Goal: Transaction & Acquisition: Purchase product/service

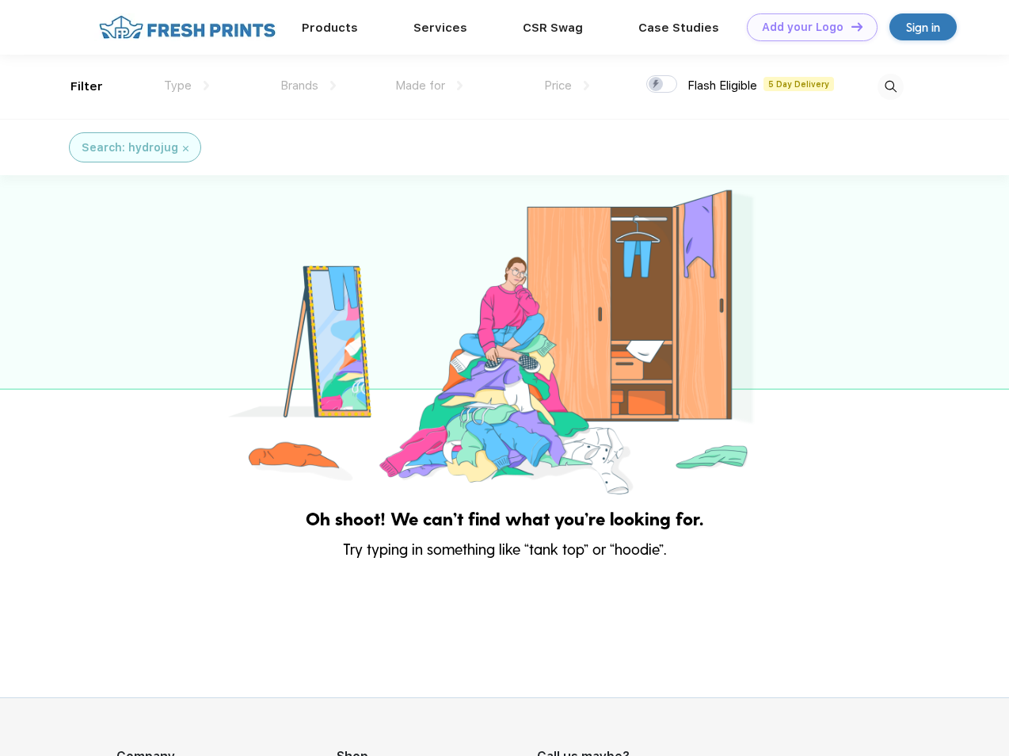
click at [807, 27] on link "Add your Logo Design Tool" at bounding box center [812, 27] width 131 height 28
click at [0, 0] on div "Design Tool" at bounding box center [0, 0] width 0 height 0
click at [850, 26] on link "Add your Logo Design Tool" at bounding box center [812, 27] width 131 height 28
click at [76, 86] on div "Filter" at bounding box center [87, 87] width 32 height 18
click at [187, 86] on span "Type" at bounding box center [178, 85] width 28 height 14
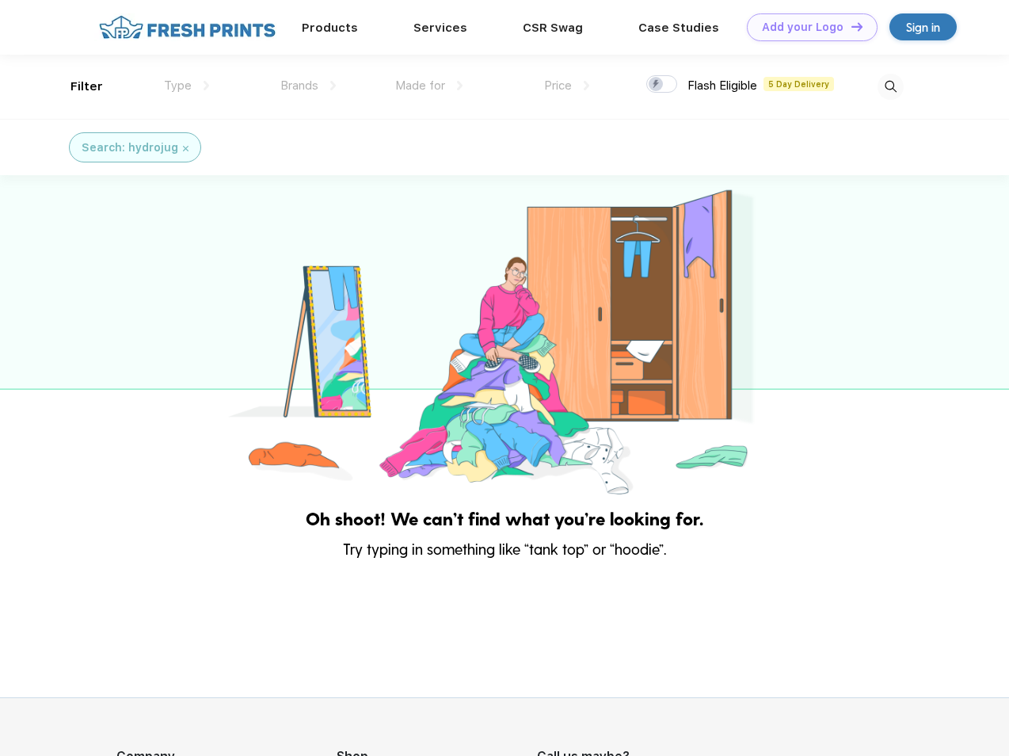
click at [308, 86] on span "Brands" at bounding box center [299, 85] width 38 height 14
click at [429, 86] on span "Made for" at bounding box center [420, 85] width 50 height 14
click at [567, 86] on span "Price" at bounding box center [558, 85] width 28 height 14
click at [662, 85] on div at bounding box center [661, 83] width 31 height 17
click at [657, 85] on input "checkbox" at bounding box center [651, 79] width 10 height 10
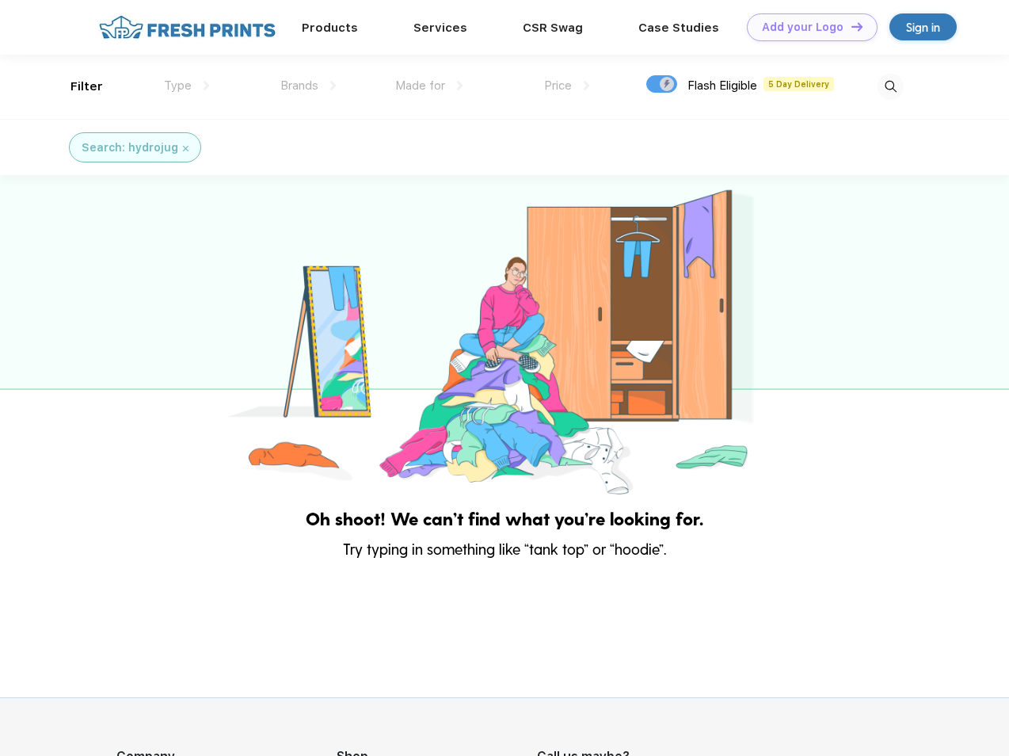
click at [890, 86] on img at bounding box center [891, 87] width 26 height 26
